Goal: Task Accomplishment & Management: Complete application form

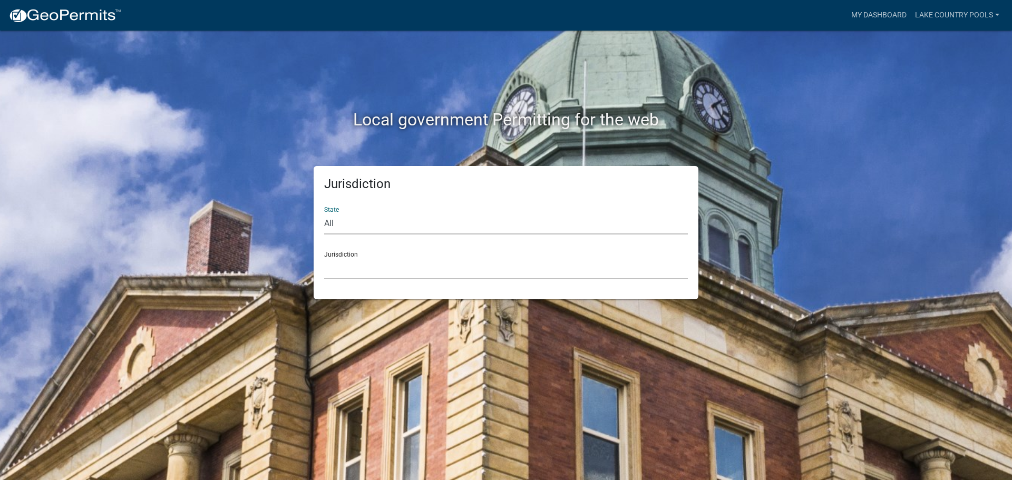
click at [343, 219] on select "All [US_STATE] [US_STATE] [US_STATE] [US_STATE] [US_STATE] [US_STATE] [US_STATE…" at bounding box center [506, 224] width 364 height 22
select select "[US_STATE]"
click at [324, 213] on select "All [US_STATE] [US_STATE] [US_STATE] [US_STATE] [US_STATE] [US_STATE] [US_STATE…" at bounding box center [506, 224] width 364 height 22
click at [347, 264] on select "[GEOGRAPHIC_DATA], [US_STATE][PERSON_NAME][GEOGRAPHIC_DATA], [US_STATE][PERSON_…" at bounding box center [506, 269] width 364 height 22
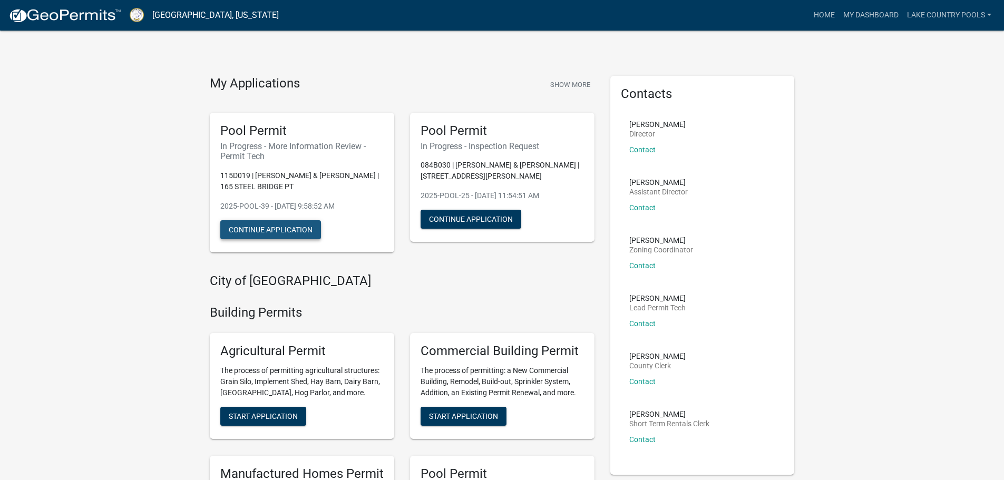
click at [317, 229] on button "Continue Application" at bounding box center [270, 229] width 101 height 19
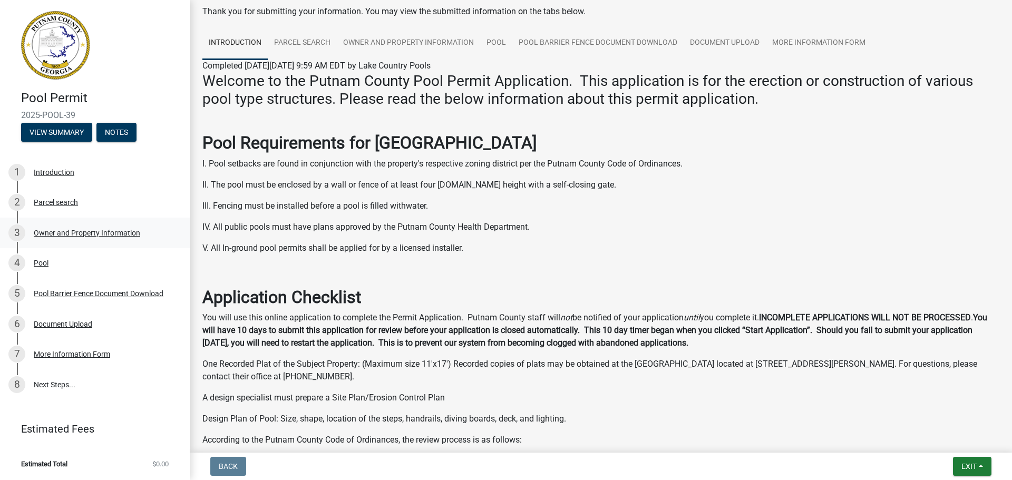
scroll to position [105, 0]
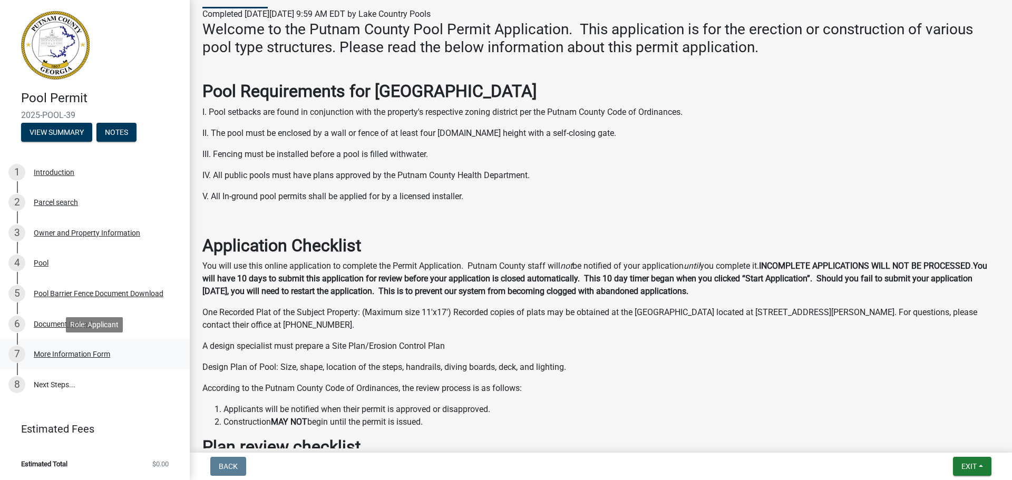
click at [64, 353] on div "More Information Form" at bounding box center [72, 353] width 76 height 7
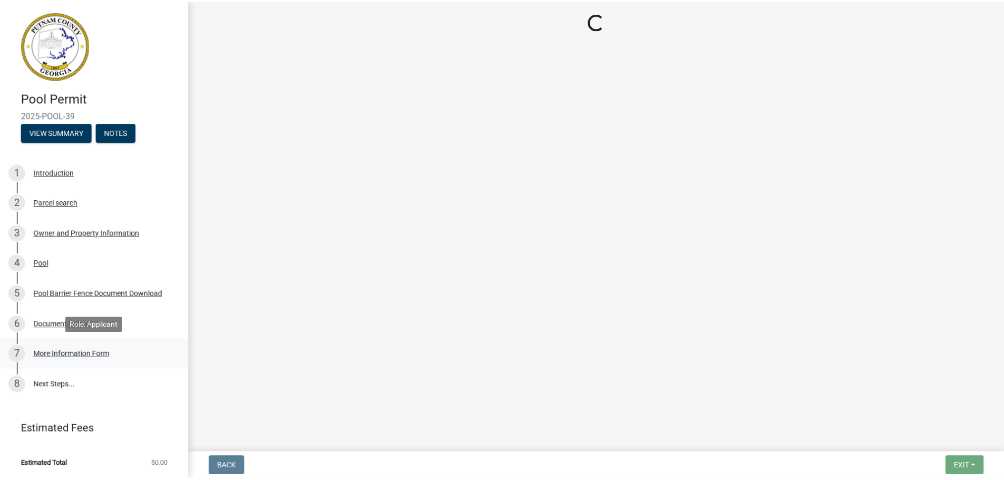
scroll to position [0, 0]
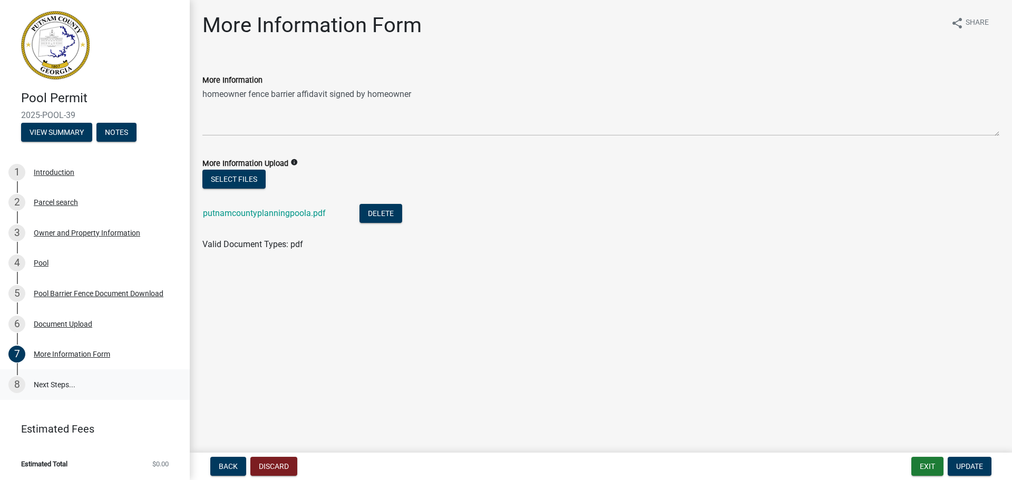
click at [66, 378] on link "8 Next Steps..." at bounding box center [95, 384] width 190 height 31
click at [66, 384] on link "8 Next Steps..." at bounding box center [95, 384] width 190 height 31
click at [65, 186] on link "1 Introduction" at bounding box center [95, 172] width 190 height 31
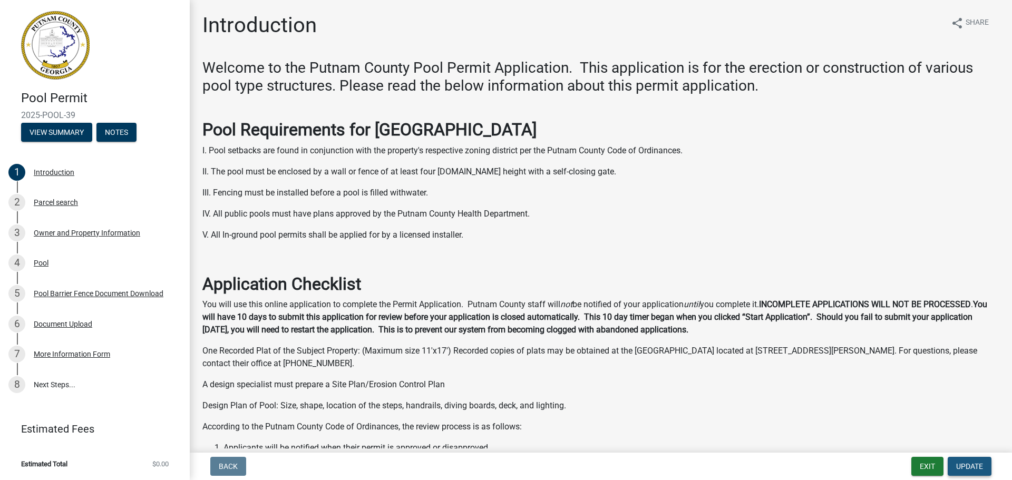
click at [972, 471] on button "Update" at bounding box center [969, 466] width 44 height 19
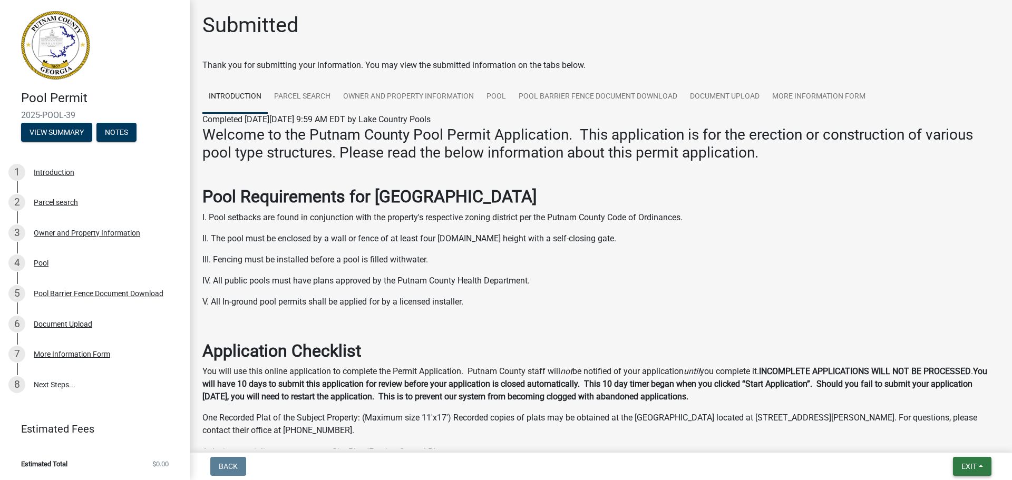
click at [973, 462] on span "Exit" at bounding box center [968, 466] width 15 height 8
click at [943, 434] on button "Save & Exit" at bounding box center [949, 438] width 84 height 25
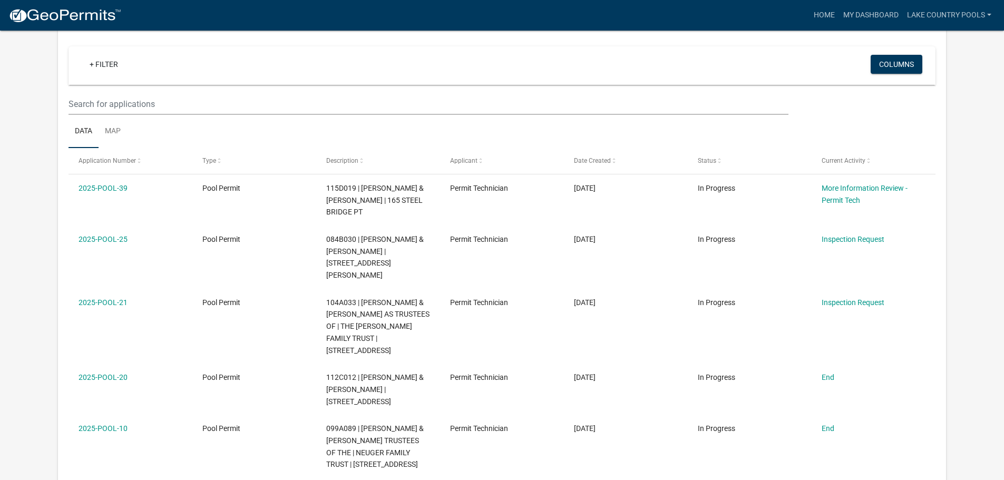
scroll to position [87, 0]
click at [62, 13] on img at bounding box center [64, 16] width 113 height 16
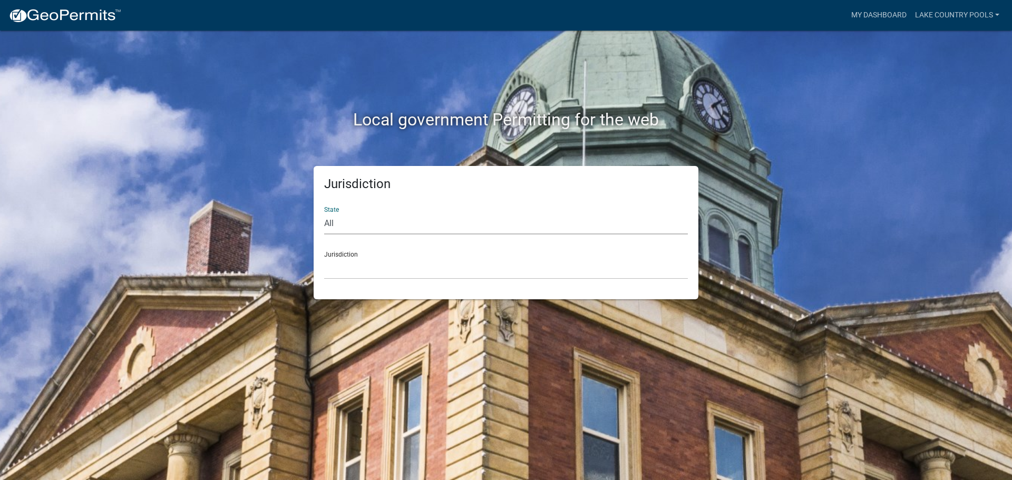
click at [387, 225] on select "All [US_STATE] [US_STATE] [US_STATE] [US_STATE] [US_STATE] [US_STATE] [US_STATE…" at bounding box center [506, 224] width 364 height 22
select select "[US_STATE]"
click at [324, 213] on select "All [US_STATE] [US_STATE] [US_STATE] [US_STATE] [US_STATE] [US_STATE] [US_STATE…" at bounding box center [506, 224] width 364 height 22
click at [338, 258] on select "[GEOGRAPHIC_DATA], [US_STATE][PERSON_NAME][GEOGRAPHIC_DATA], [US_STATE][PERSON_…" at bounding box center [506, 269] width 364 height 22
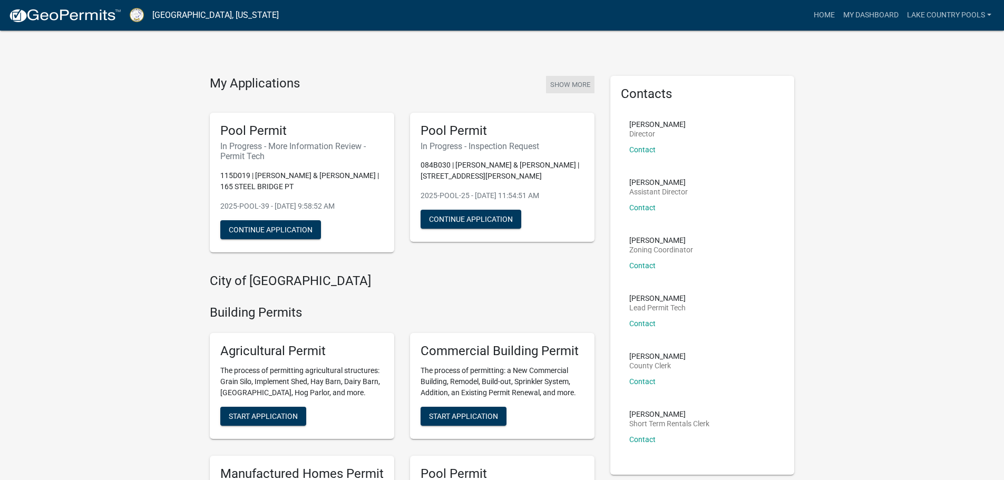
click at [579, 82] on button "Show More" at bounding box center [570, 84] width 48 height 17
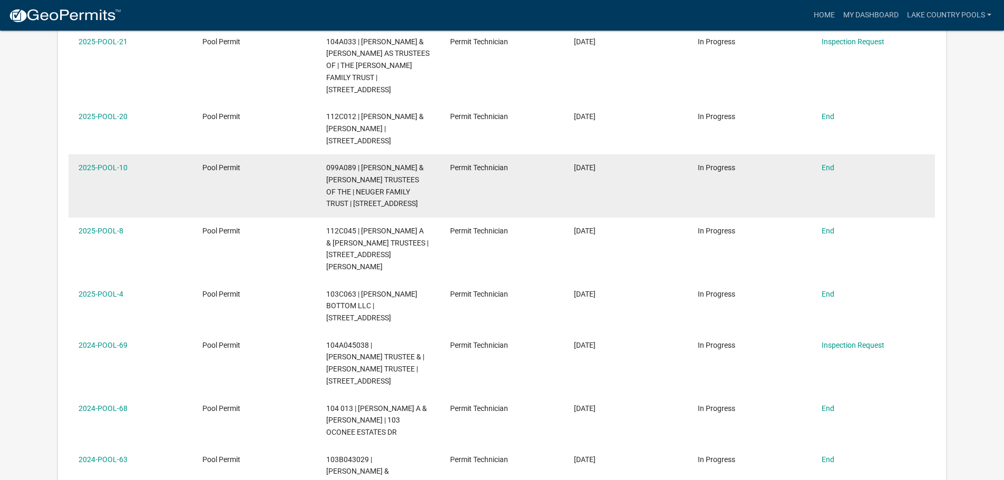
scroll to position [350, 0]
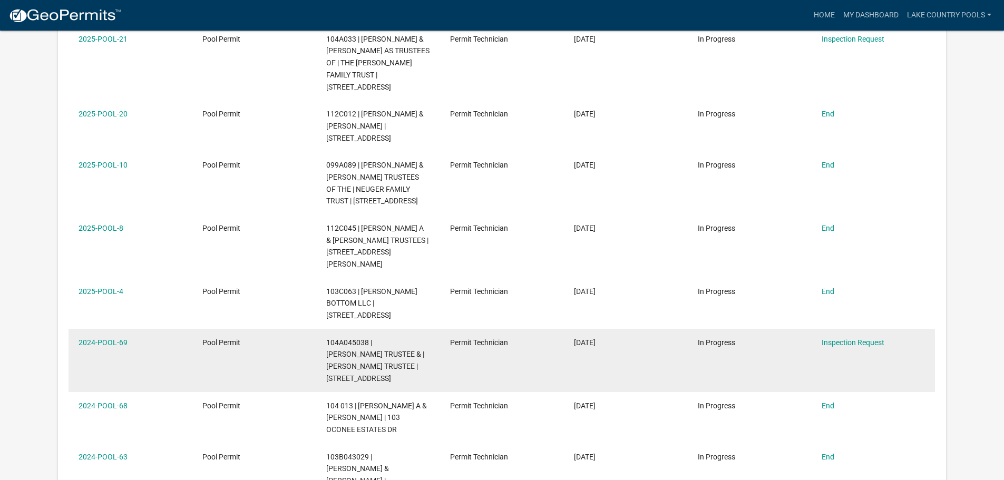
click at [238, 329] on datatable-body-cell "Pool Permit" at bounding box center [254, 360] width 124 height 63
click at [110, 338] on link "2024-POOL-69" at bounding box center [103, 342] width 49 height 8
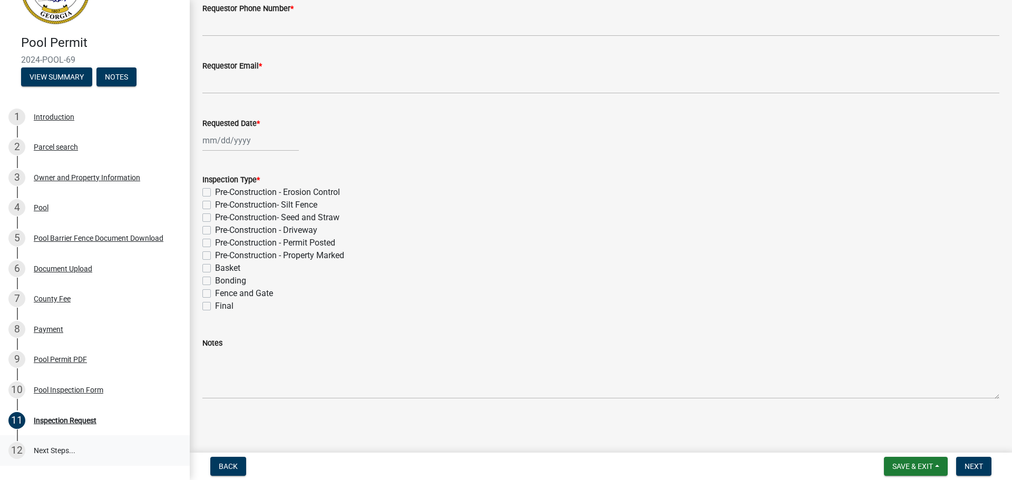
scroll to position [139, 0]
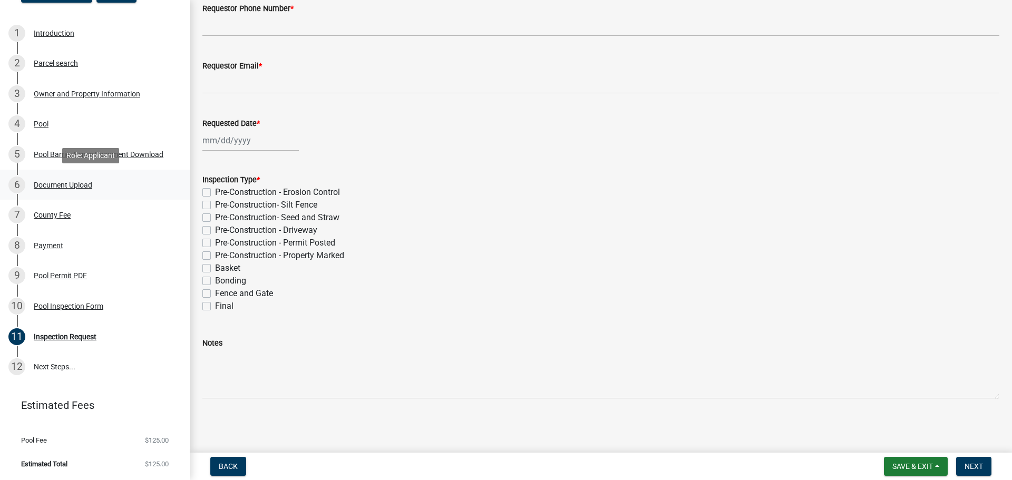
click at [48, 175] on link "6 Document Upload" at bounding box center [95, 185] width 190 height 31
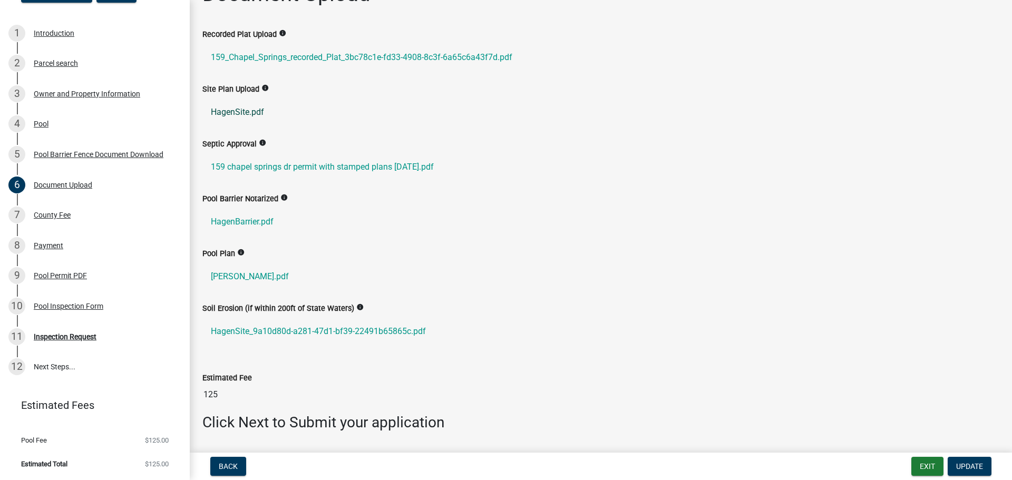
scroll to position [0, 0]
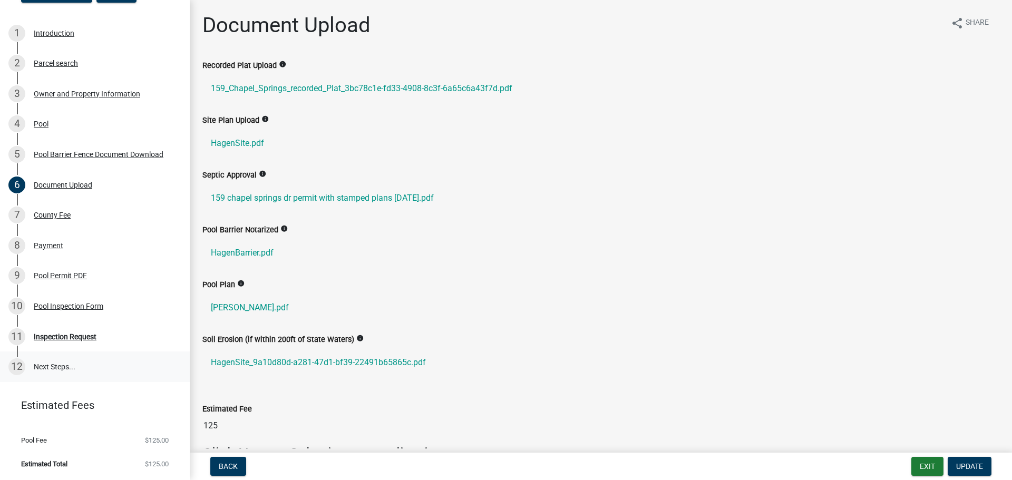
click at [57, 378] on link "12 Next Steps..." at bounding box center [95, 366] width 190 height 31
click at [65, 363] on link "12 Next Steps..." at bounding box center [95, 366] width 190 height 31
click at [44, 34] on div "Introduction" at bounding box center [54, 33] width 41 height 7
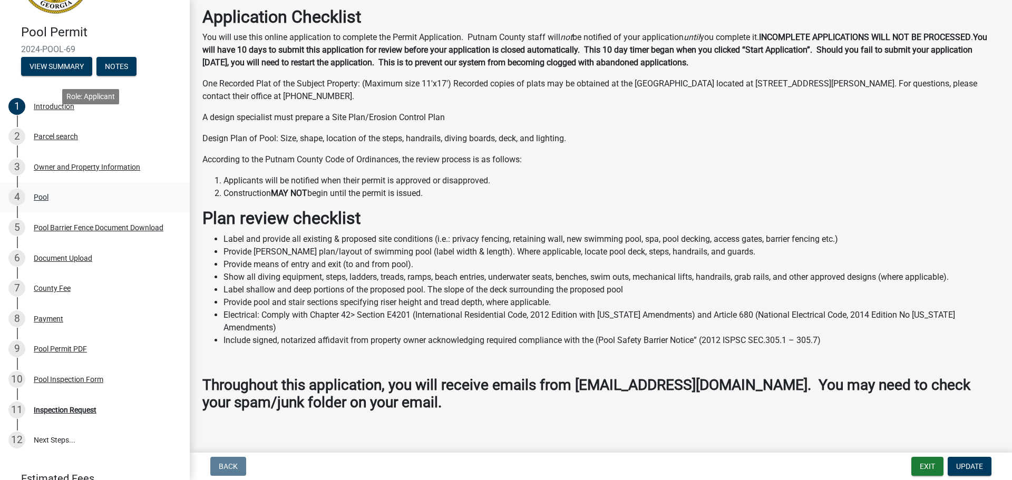
scroll to position [139, 0]
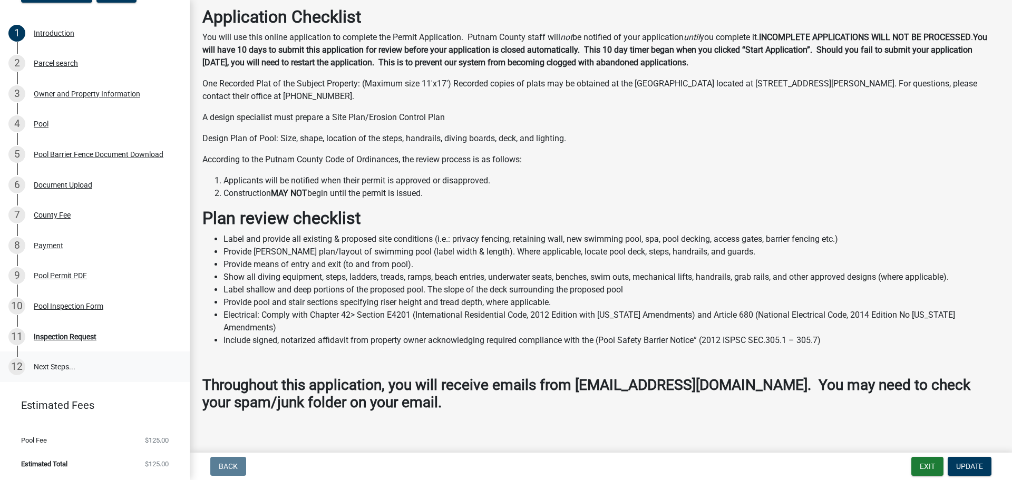
click at [55, 364] on link "12 Next Steps..." at bounding box center [95, 366] width 190 height 31
click at [66, 340] on div "Inspection Request" at bounding box center [65, 336] width 63 height 7
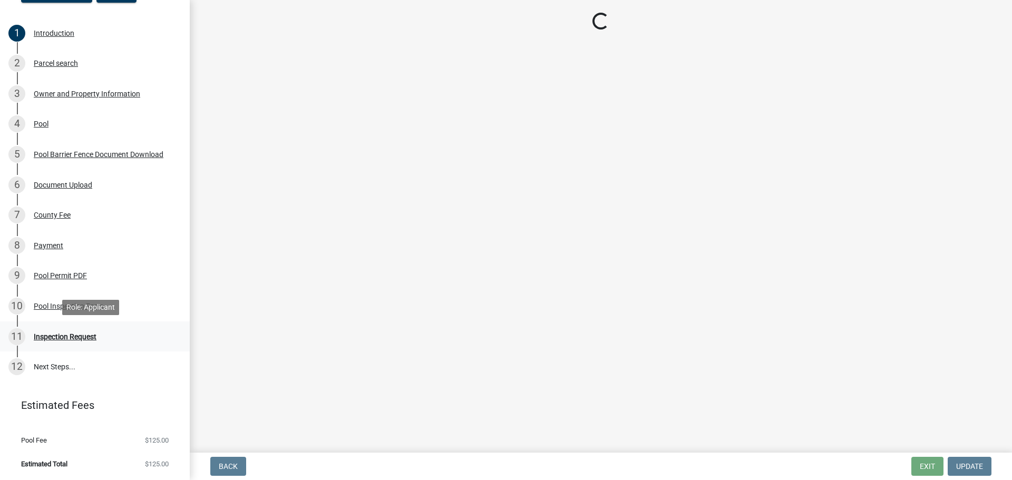
scroll to position [0, 0]
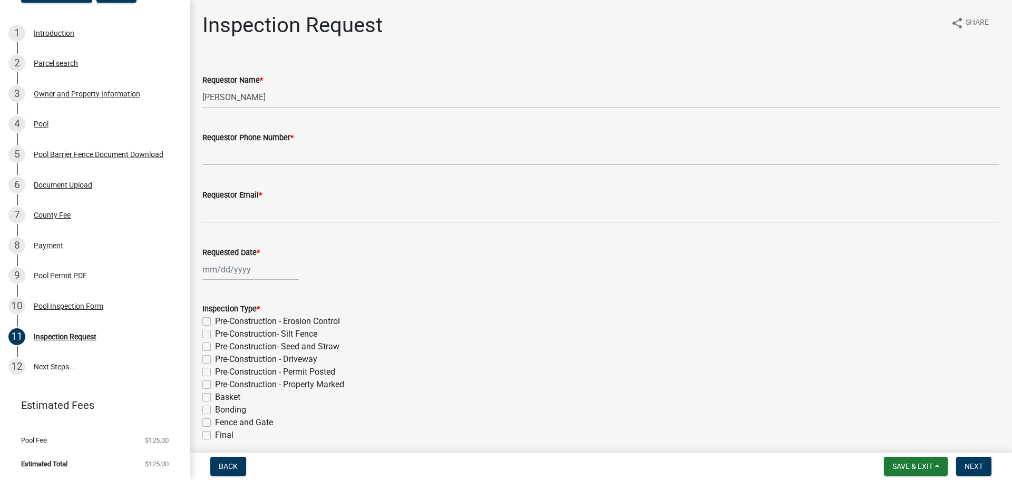
click at [215, 424] on label "Fence and Gate" at bounding box center [244, 422] width 58 height 13
click at [215, 423] on input "Fence and Gate" at bounding box center [218, 419] width 7 height 7
checkbox input "true"
checkbox input "false"
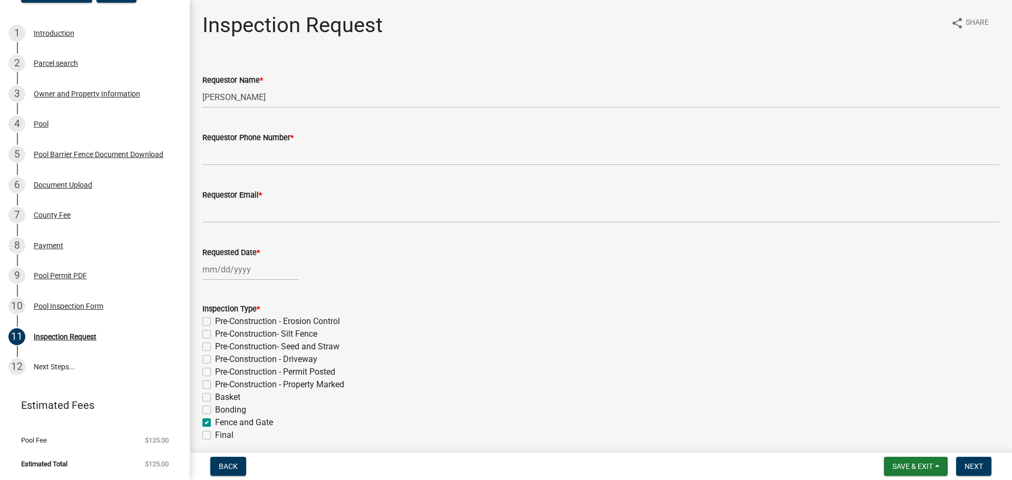
checkbox input "false"
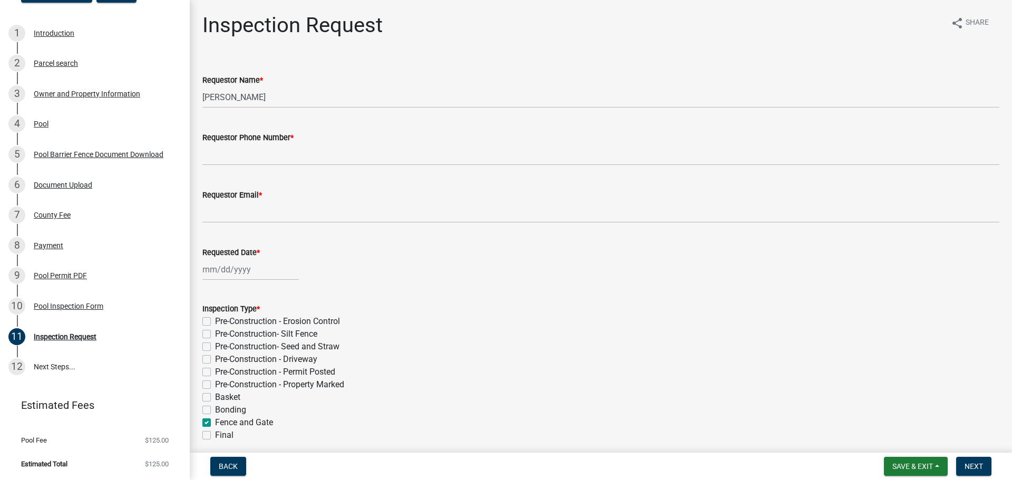
checkbox input "false"
checkbox input "true"
checkbox input "false"
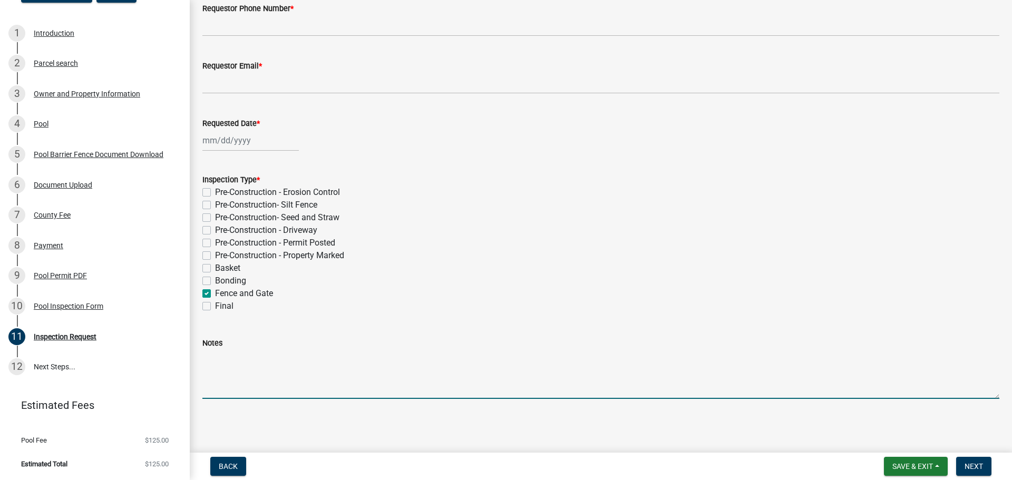
click at [256, 387] on textarea "Notes" at bounding box center [600, 374] width 797 height 50
click at [215, 293] on label "Fence and Gate" at bounding box center [244, 293] width 58 height 13
click at [215, 293] on input "Fence and Gate" at bounding box center [218, 290] width 7 height 7
checkbox input "false"
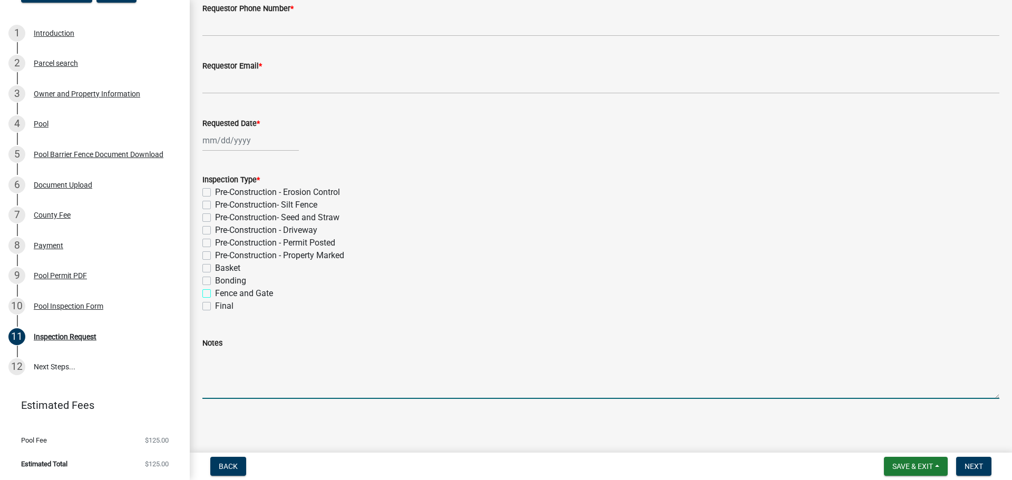
checkbox input "false"
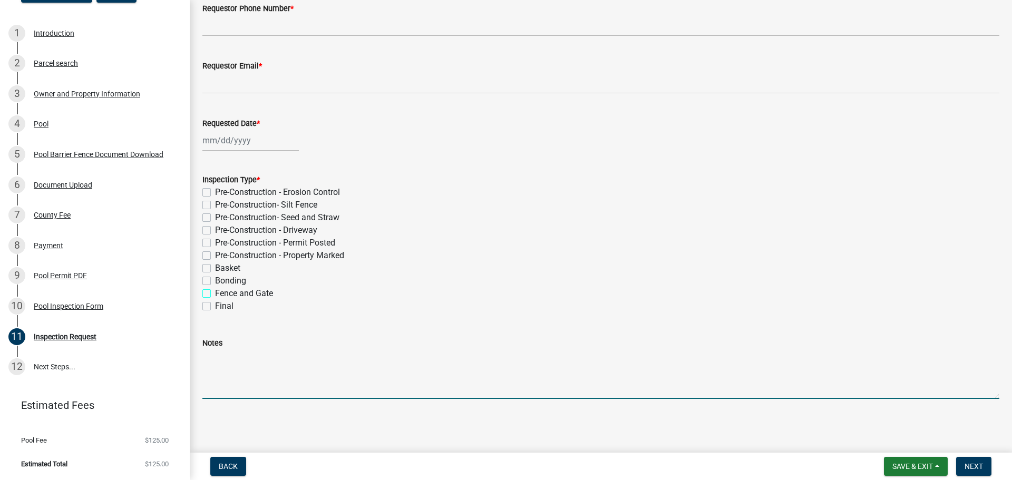
checkbox input "false"
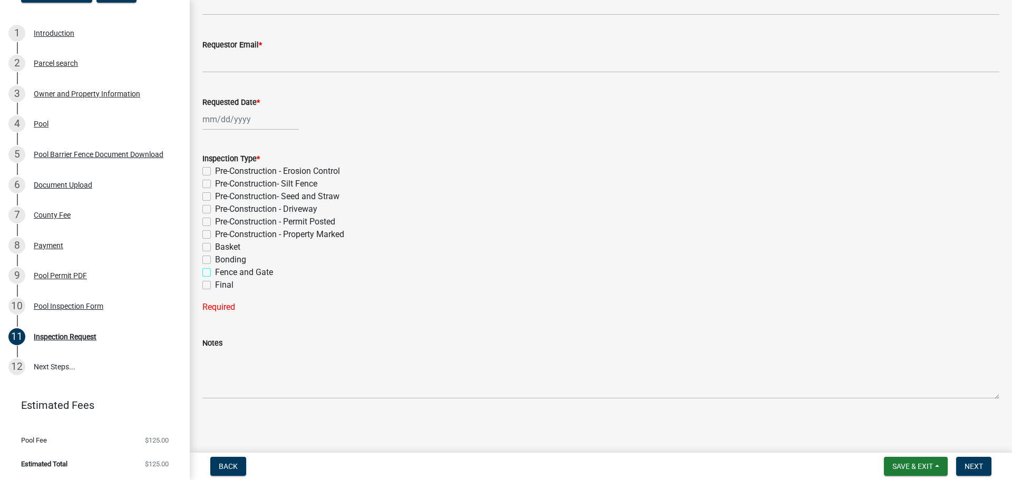
scroll to position [0, 0]
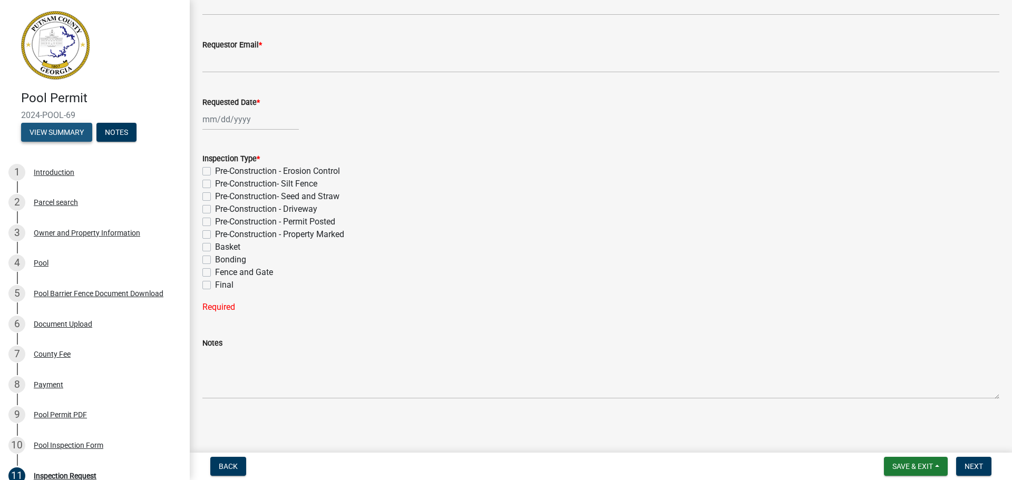
click at [79, 138] on button "View Summary" at bounding box center [56, 132] width 71 height 19
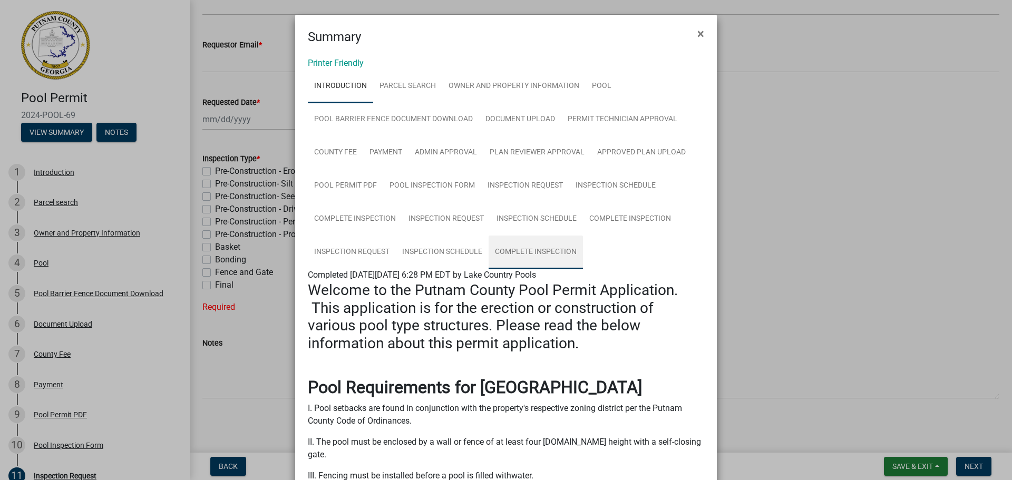
click at [515, 246] on link "Complete Inspection" at bounding box center [535, 253] width 94 height 34
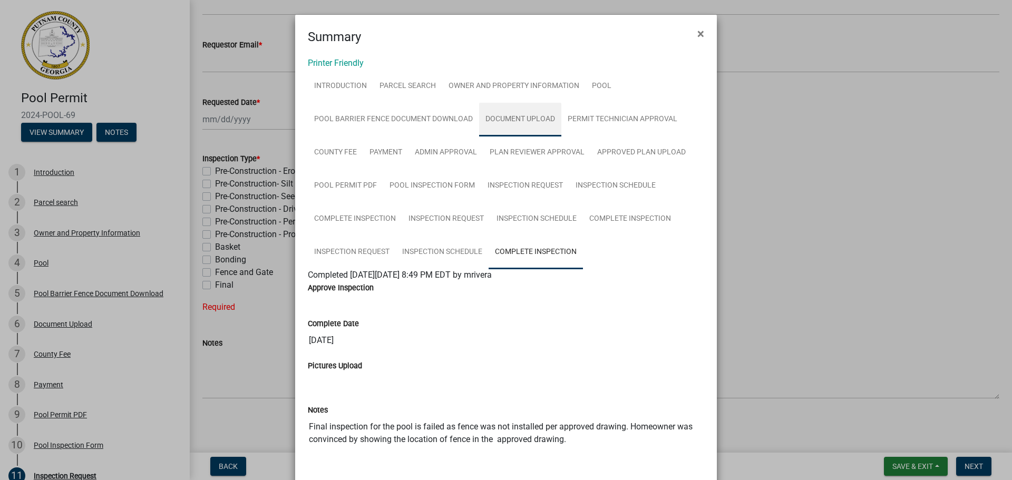
click at [530, 117] on link "Document Upload" at bounding box center [520, 120] width 82 height 34
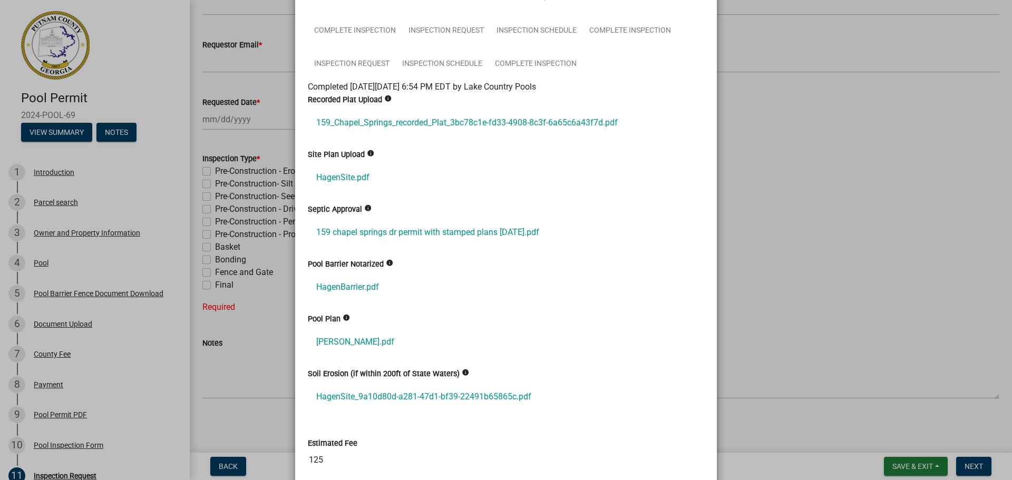
scroll to position [187, 0]
click at [759, 100] on ngb-modal-window "Summary × Printer Friendly Introduction Parcel search Owner and Property Inform…" at bounding box center [506, 240] width 1012 height 480
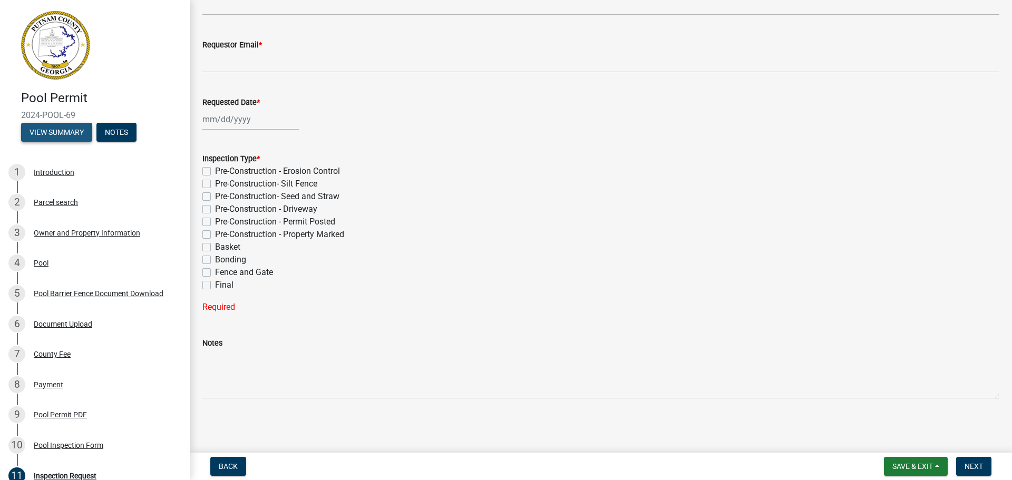
click at [75, 126] on button "View Summary" at bounding box center [56, 132] width 71 height 19
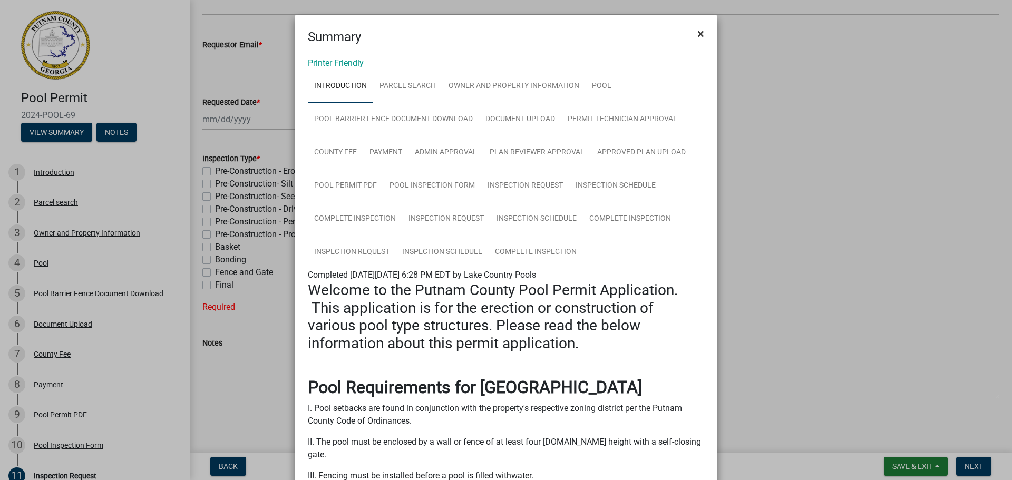
click at [699, 34] on span "×" at bounding box center [700, 33] width 7 height 15
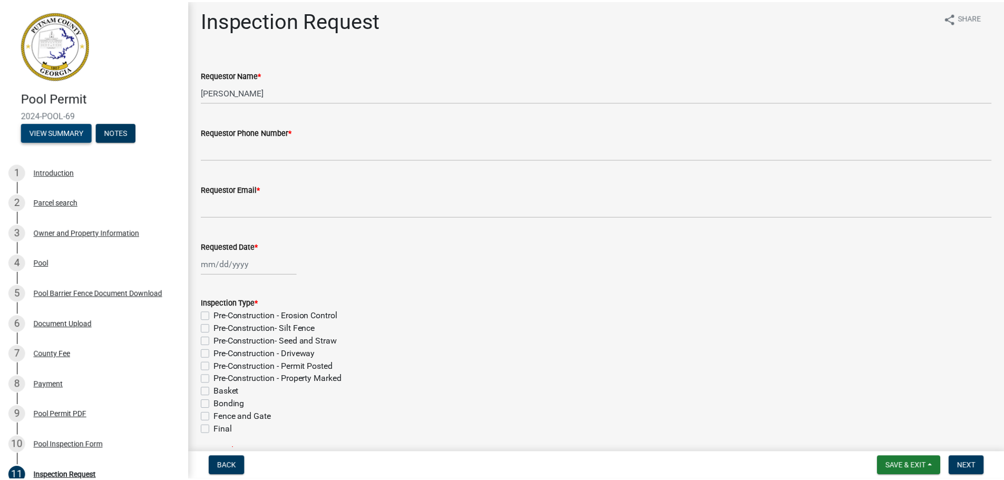
scroll to position [0, 0]
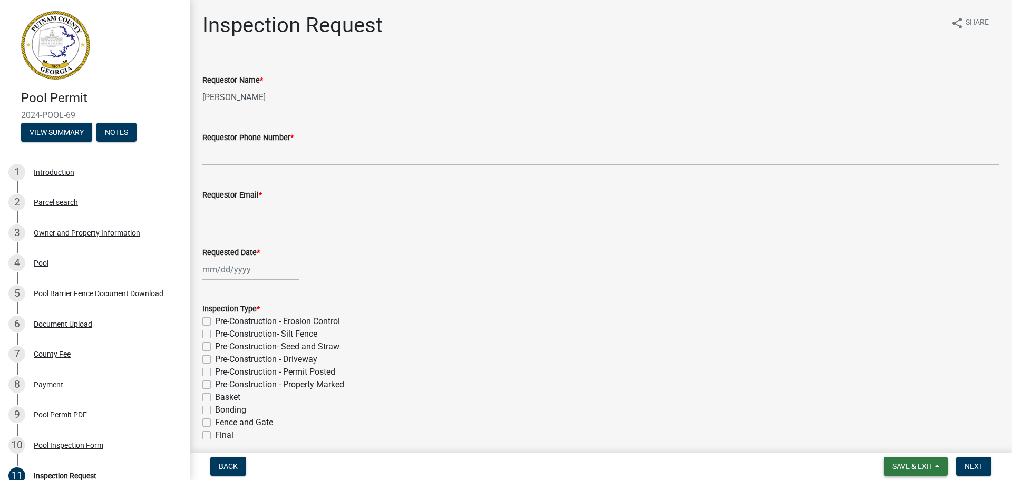
click at [944, 475] on button "Save & Exit" at bounding box center [916, 466] width 64 height 19
click at [915, 438] on button "Save & Exit" at bounding box center [905, 438] width 84 height 25
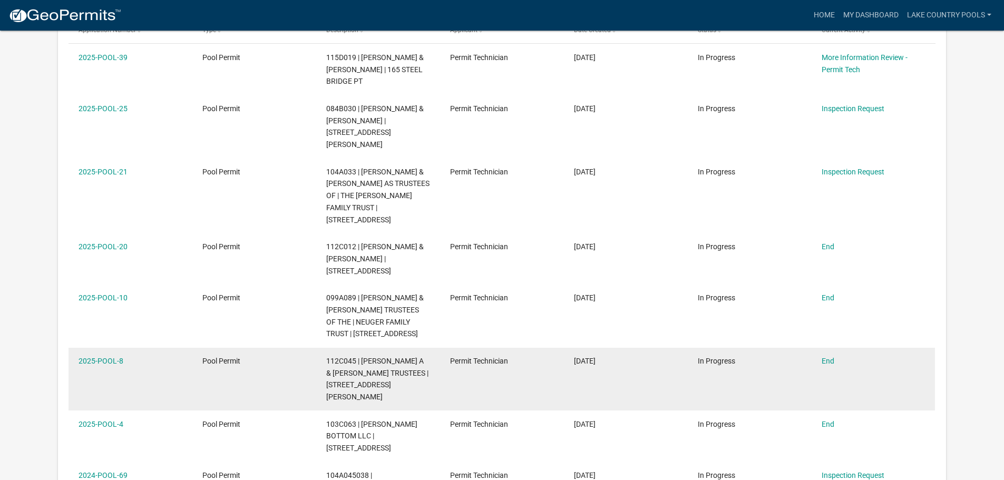
scroll to position [263, 0]
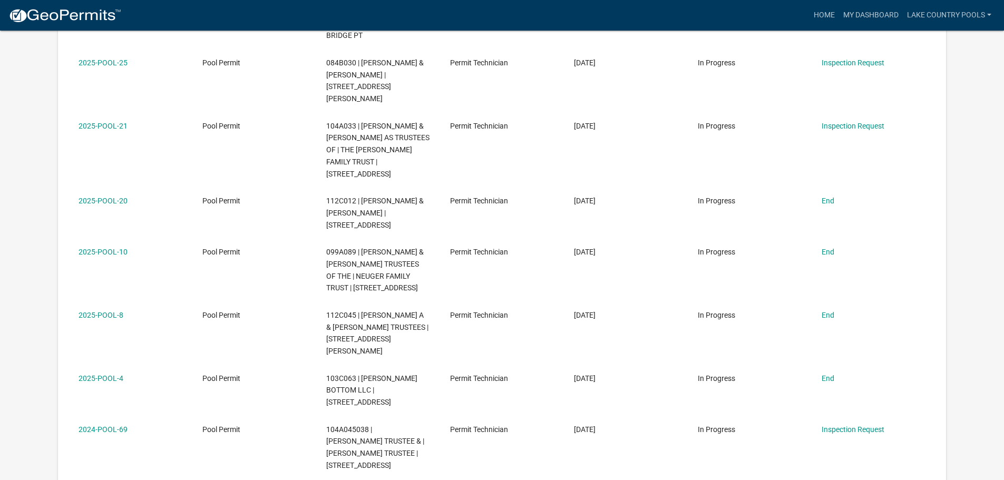
drag, startPoint x: 980, startPoint y: 80, endPoint x: 917, endPoint y: 487, distance: 412.6
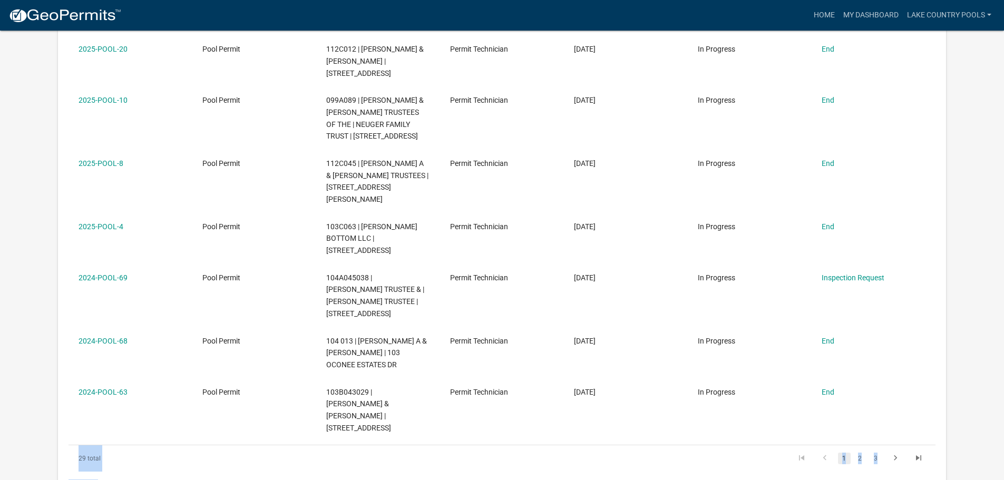
scroll to position [425, 0]
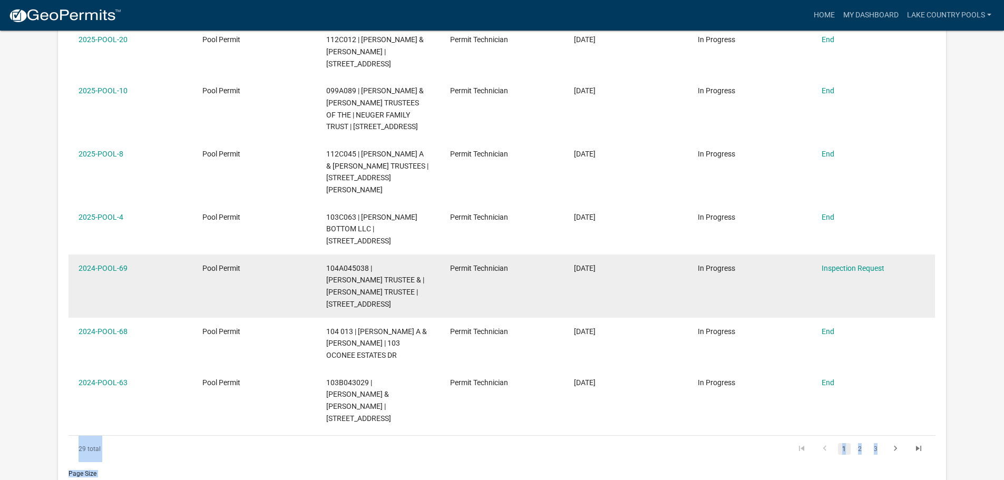
drag, startPoint x: 956, startPoint y: 459, endPoint x: 801, endPoint y: 242, distance: 266.7
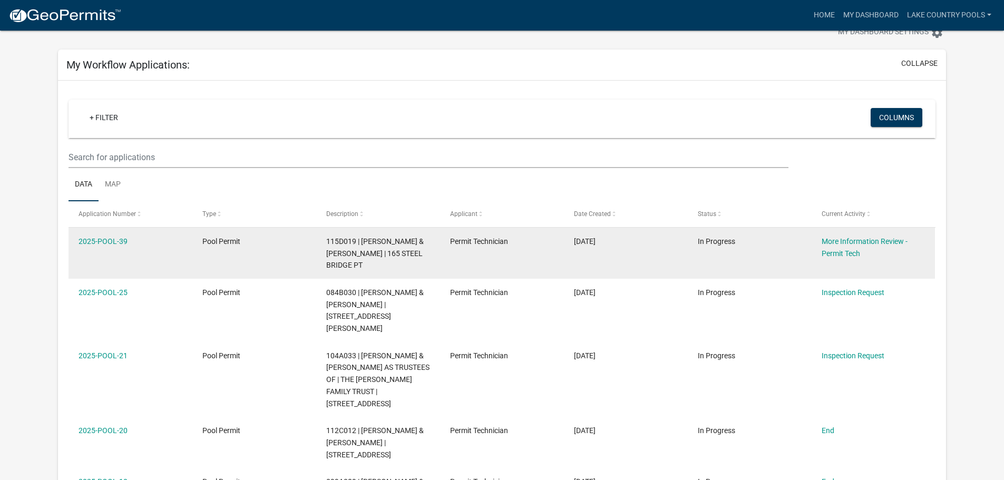
scroll to position [0, 0]
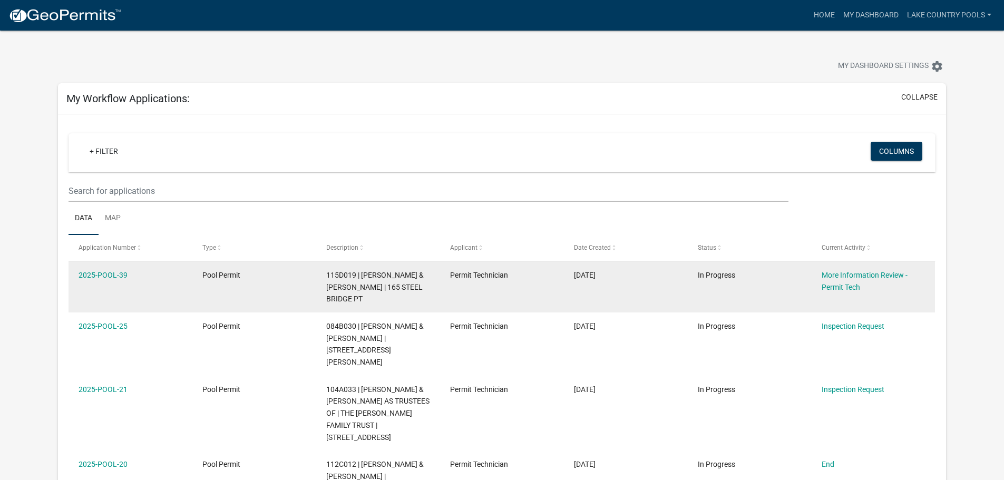
click at [761, 289] on datatable-body-cell "In Progress" at bounding box center [749, 286] width 124 height 51
click at [847, 286] on link "More Information Review - Permit Tech" at bounding box center [864, 281] width 86 height 21
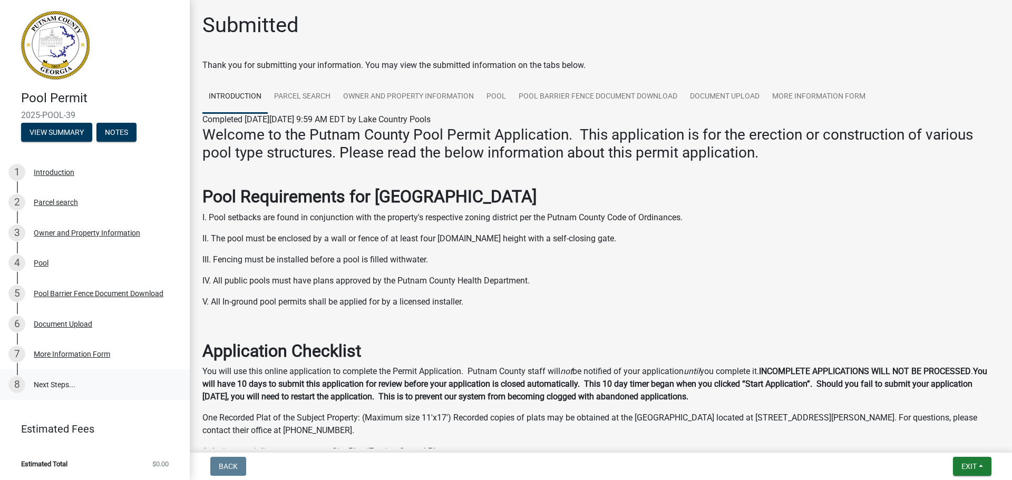
click at [82, 387] on link "8 Next Steps..." at bounding box center [95, 384] width 190 height 31
click at [150, 364] on link "7 More Information Form" at bounding box center [95, 354] width 190 height 31
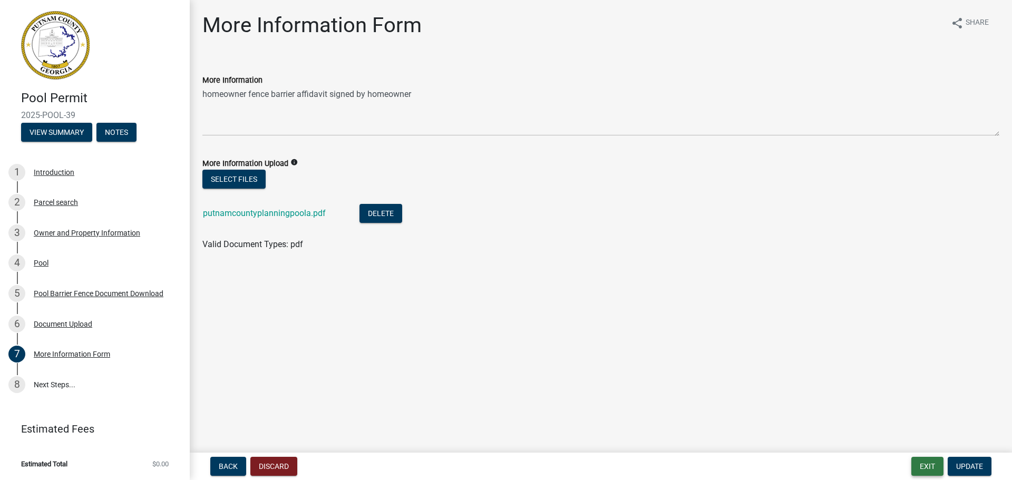
click at [923, 465] on button "Exit" at bounding box center [927, 466] width 32 height 19
